Goal: Information Seeking & Learning: Learn about a topic

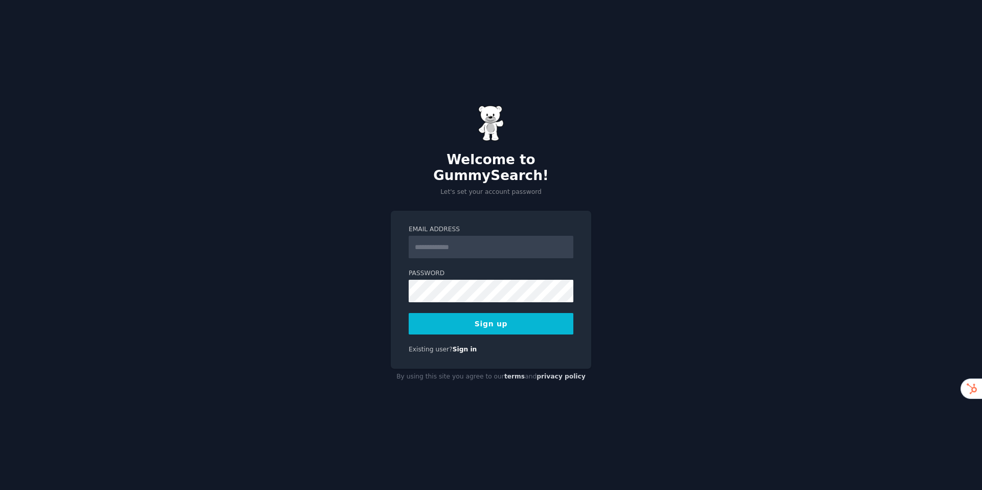
click at [493, 245] on input "Email Address" at bounding box center [491, 247] width 165 height 23
type input "**********"
click at [496, 314] on button "Sign up" at bounding box center [491, 323] width 165 height 21
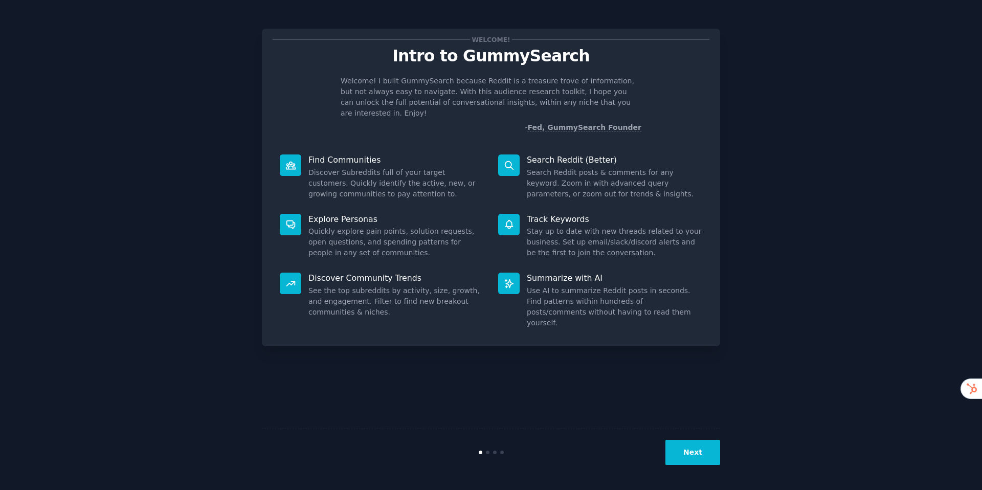
click at [786, 353] on div "Welcome! Intro to GummySearch Welcome! I built GummySearch because Reddit is a …" at bounding box center [491, 244] width 954 height 461
click at [673, 440] on button "Next" at bounding box center [693, 452] width 55 height 25
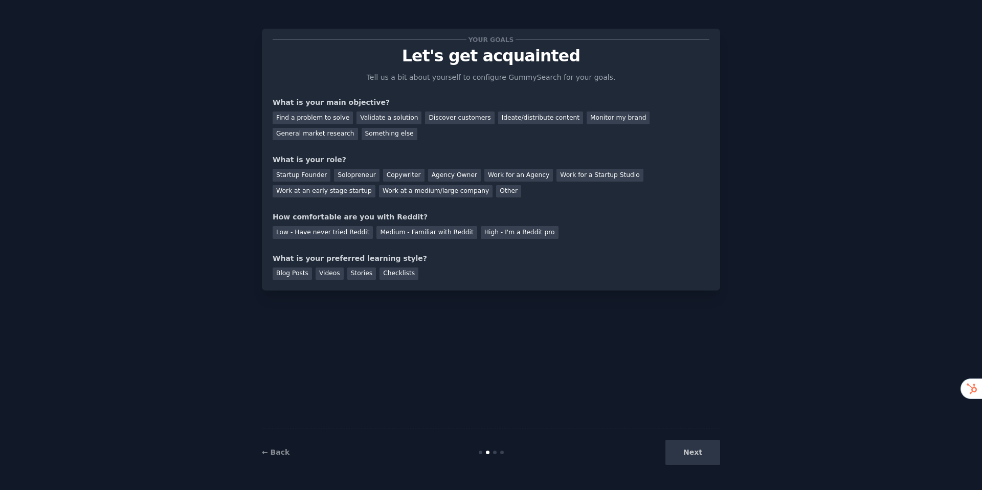
click at [702, 450] on div "Next" at bounding box center [643, 452] width 153 height 25
click at [699, 452] on div "Next" at bounding box center [643, 452] width 153 height 25
click at [494, 453] on div at bounding box center [495, 453] width 4 height 4
click at [378, 117] on div "Validate a solution" at bounding box center [389, 118] width 65 height 13
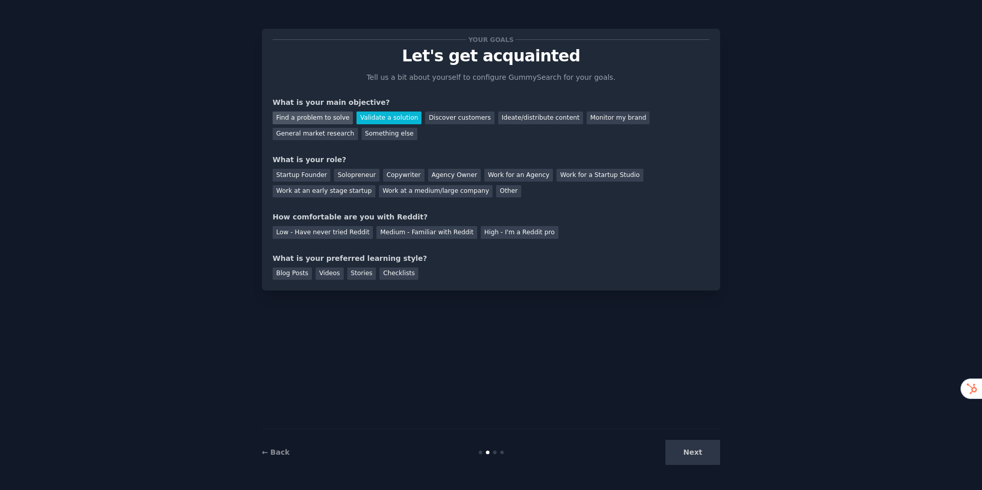
click at [308, 120] on div "Find a problem to solve" at bounding box center [313, 118] width 80 height 13
click at [382, 116] on div "Validate a solution" at bounding box center [389, 118] width 65 height 13
click at [322, 181] on div "Startup Founder" at bounding box center [302, 175] width 58 height 13
click at [462, 231] on div "Medium - Familiar with Reddit" at bounding box center [426, 232] width 100 height 13
click at [288, 276] on div "Blog Posts" at bounding box center [292, 274] width 39 height 13
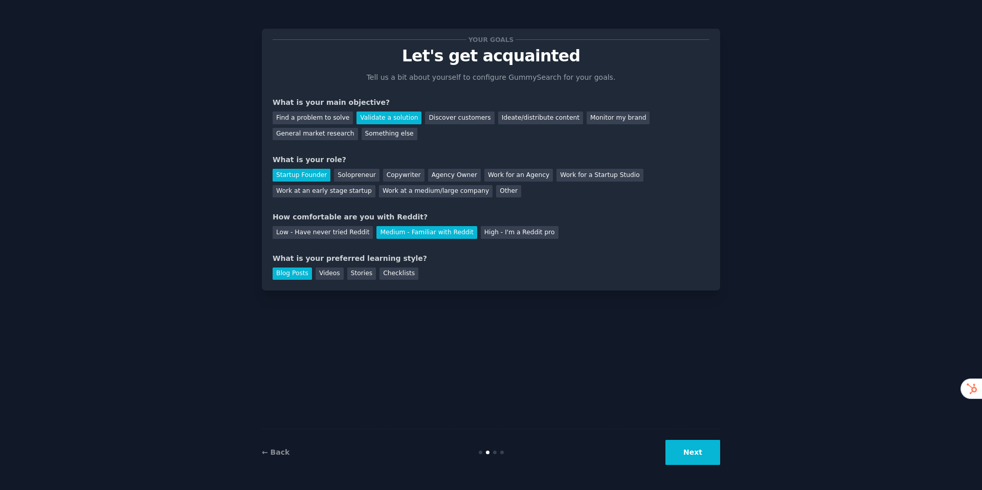
drag, startPoint x: 676, startPoint y: 448, endPoint x: 669, endPoint y: 438, distance: 11.8
click at [676, 447] on button "Next" at bounding box center [693, 452] width 55 height 25
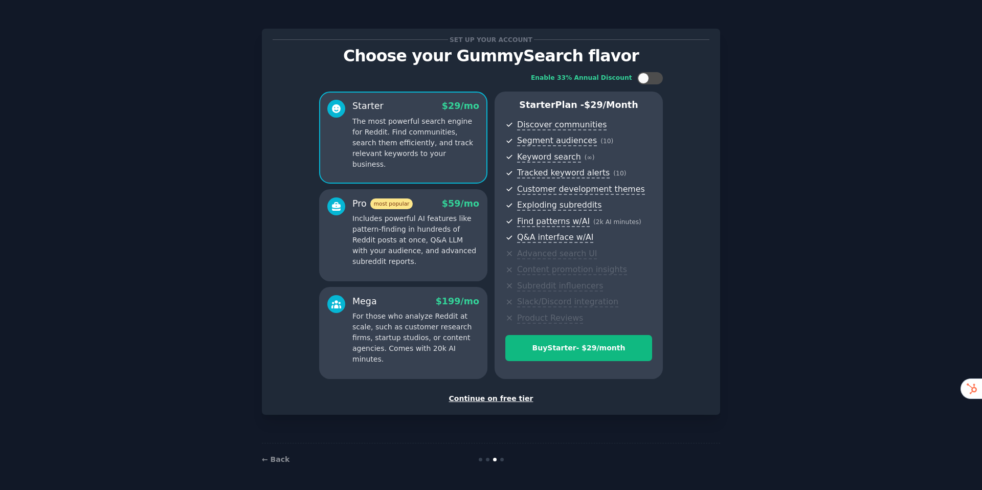
click at [481, 398] on div "Continue on free tier" at bounding box center [491, 398] width 437 height 11
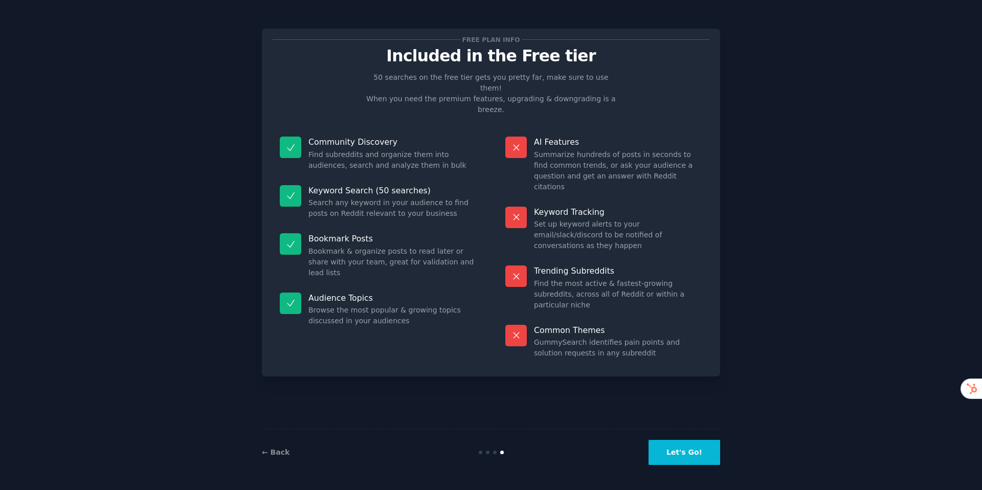
click at [700, 458] on button "Let's Go!" at bounding box center [685, 452] width 72 height 25
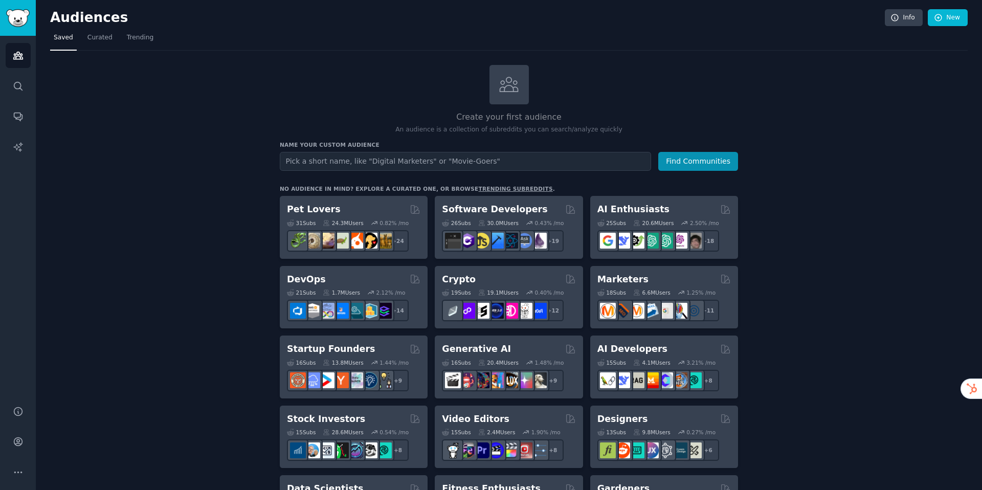
click at [494, 188] on link "trending subreddits" at bounding box center [515, 189] width 74 height 6
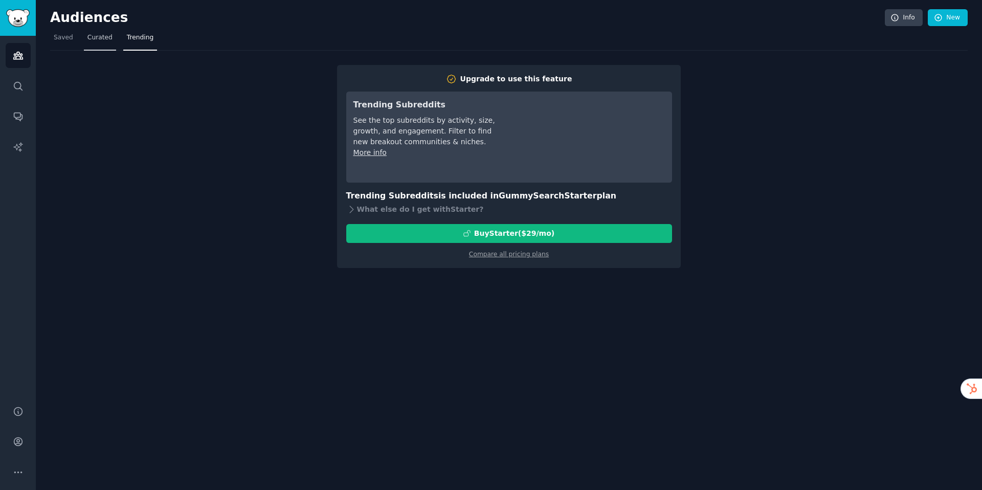
click at [95, 46] on link "Curated" at bounding box center [100, 40] width 32 height 21
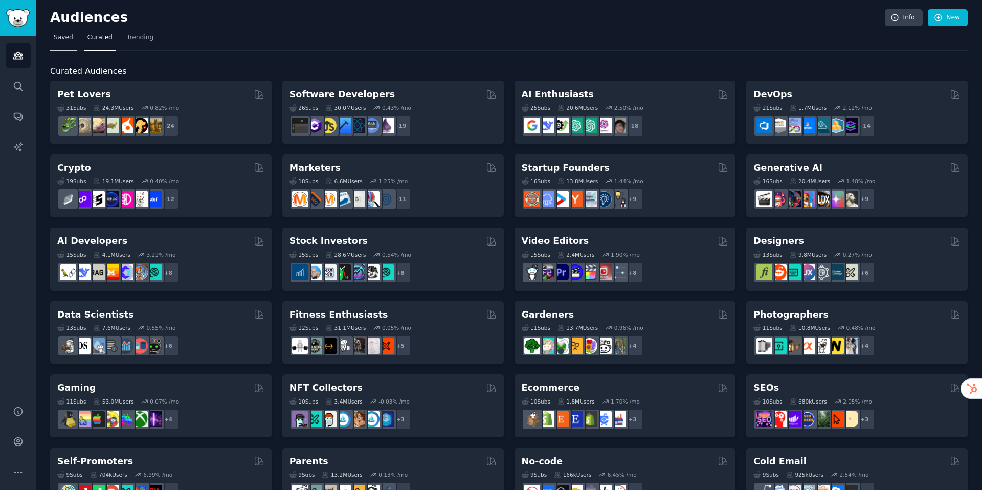
click at [69, 38] on span "Saved" at bounding box center [63, 37] width 19 height 9
